Goal: Register for event/course

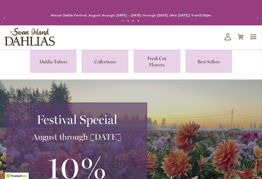
click at [255, 38] on span "Toggle Nav" at bounding box center [254, 37] width 8 height 10
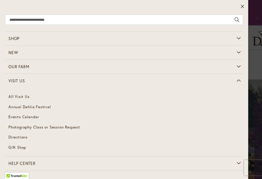
click at [43, 109] on link "Annual Dahlia Festival" at bounding box center [124, 107] width 239 height 10
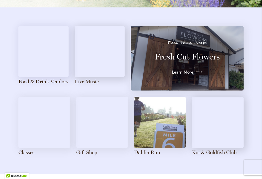
scroll to position [579, 0]
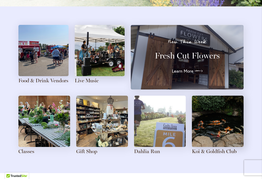
click at [50, 63] on img at bounding box center [43, 50] width 50 height 51
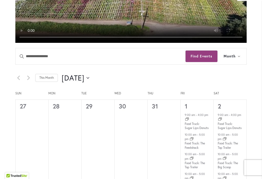
scroll to position [201, 0]
click at [89, 77] on icon "Click to toggle datepicker" at bounding box center [88, 78] width 3 height 2
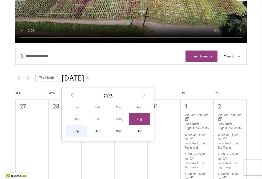
click at [76, 129] on span "Sep" at bounding box center [76, 131] width 21 height 12
type input "********"
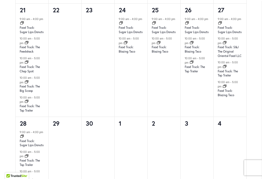
scroll to position [659, 0]
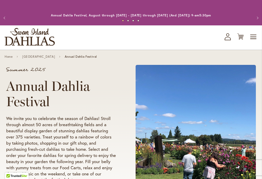
scroll to position [587, 0]
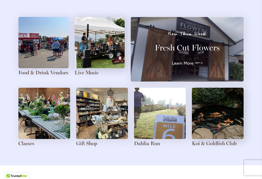
click at [103, 108] on img at bounding box center [102, 113] width 52 height 51
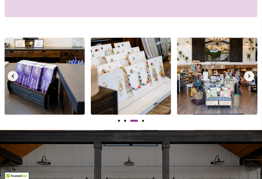
scroll to position [473, 0]
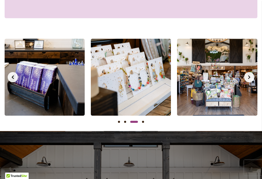
click at [248, 75] on icon "Next slide" at bounding box center [249, 77] width 4 height 4
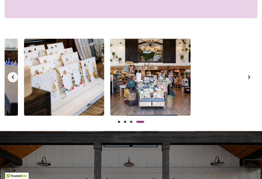
scroll to position [0, 259]
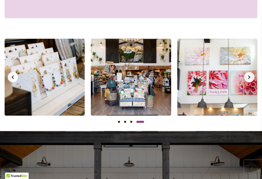
click at [250, 74] on button "Next slide" at bounding box center [249, 77] width 10 height 10
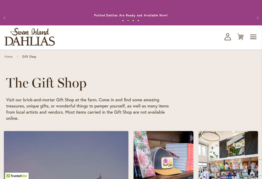
scroll to position [0, 0]
